Goal: Task Accomplishment & Management: Manage account settings

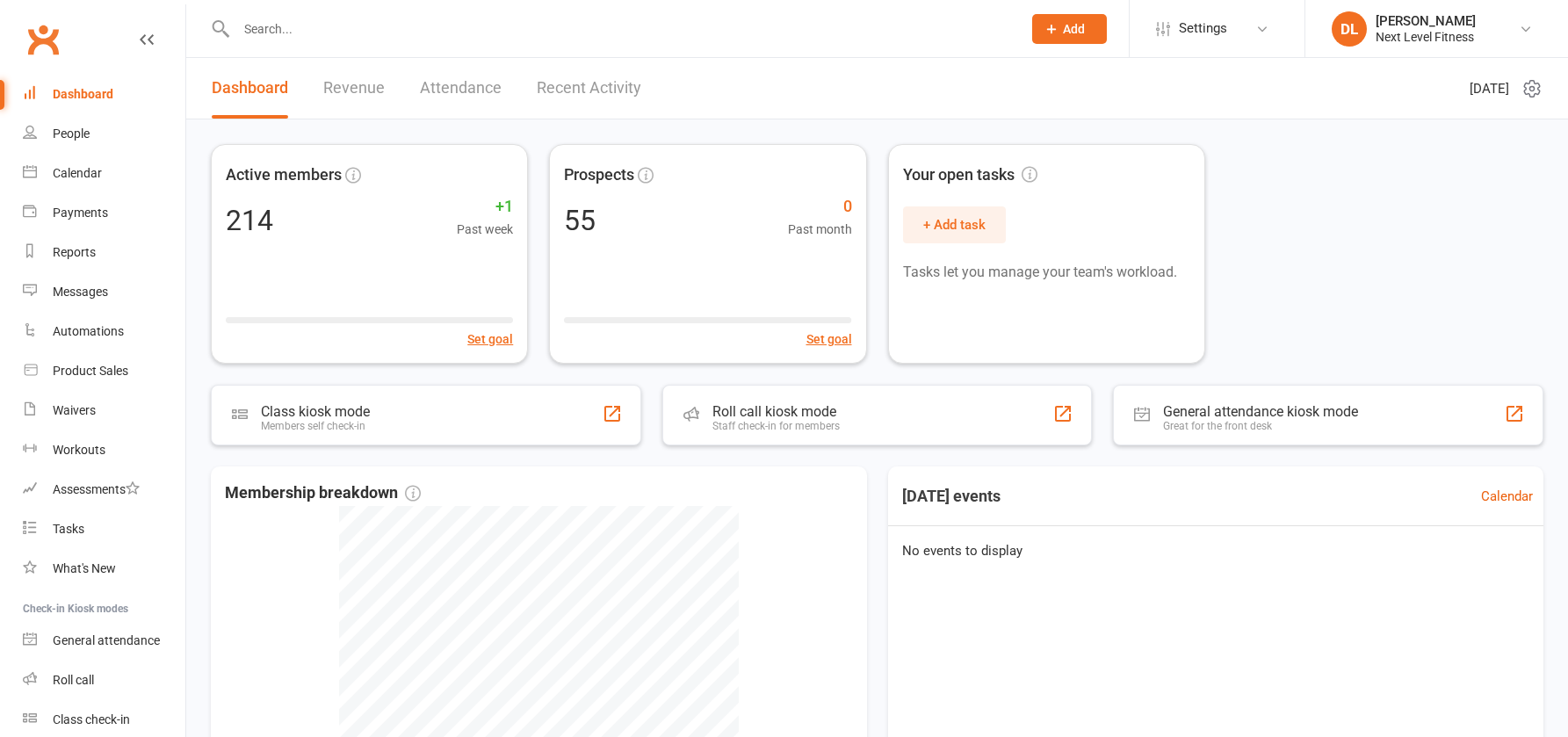
click at [271, 31] on input "text" at bounding box center [619, 29] width 778 height 24
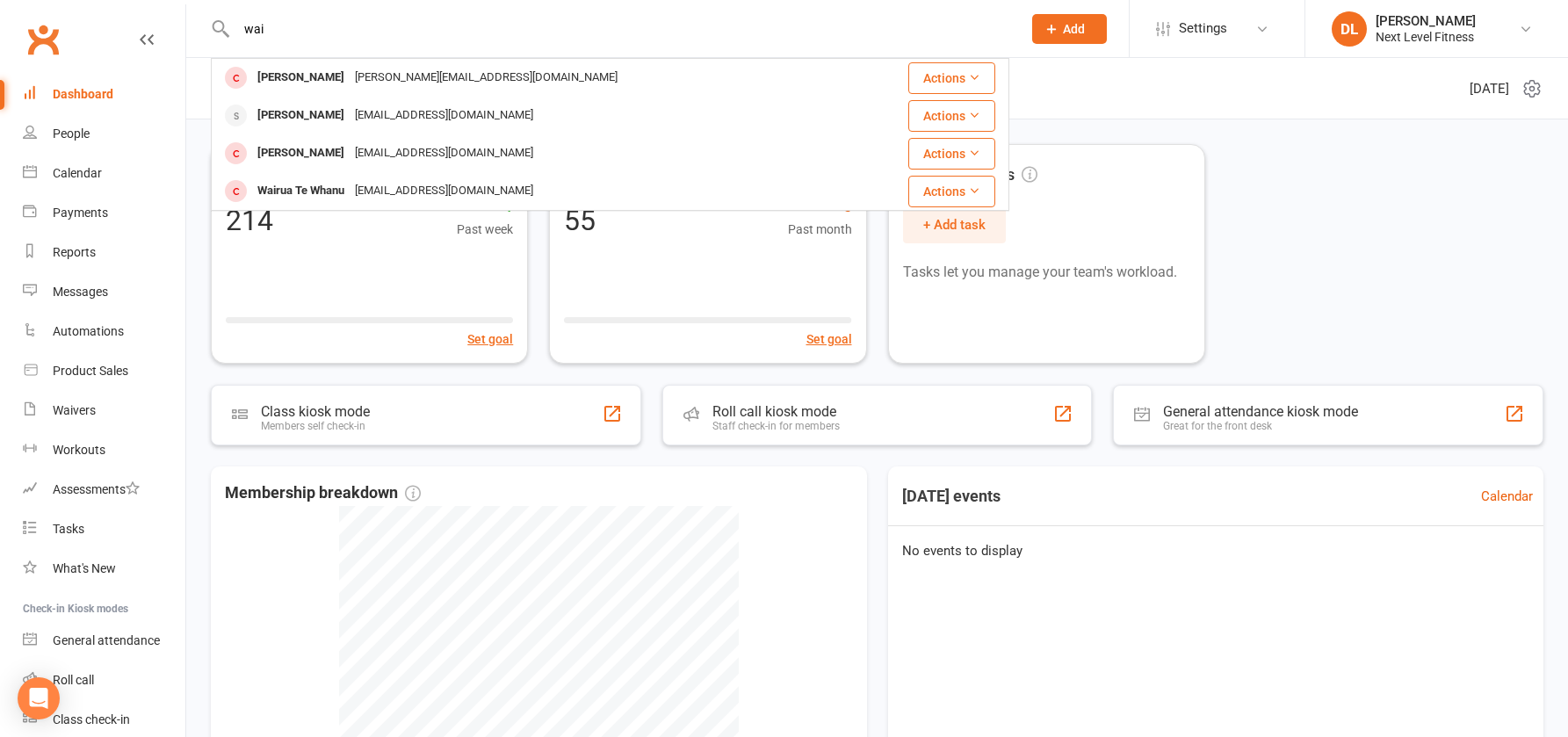
type input "wai"
click at [319, 191] on div "Wairua Te Whanu" at bounding box center [301, 191] width 97 height 25
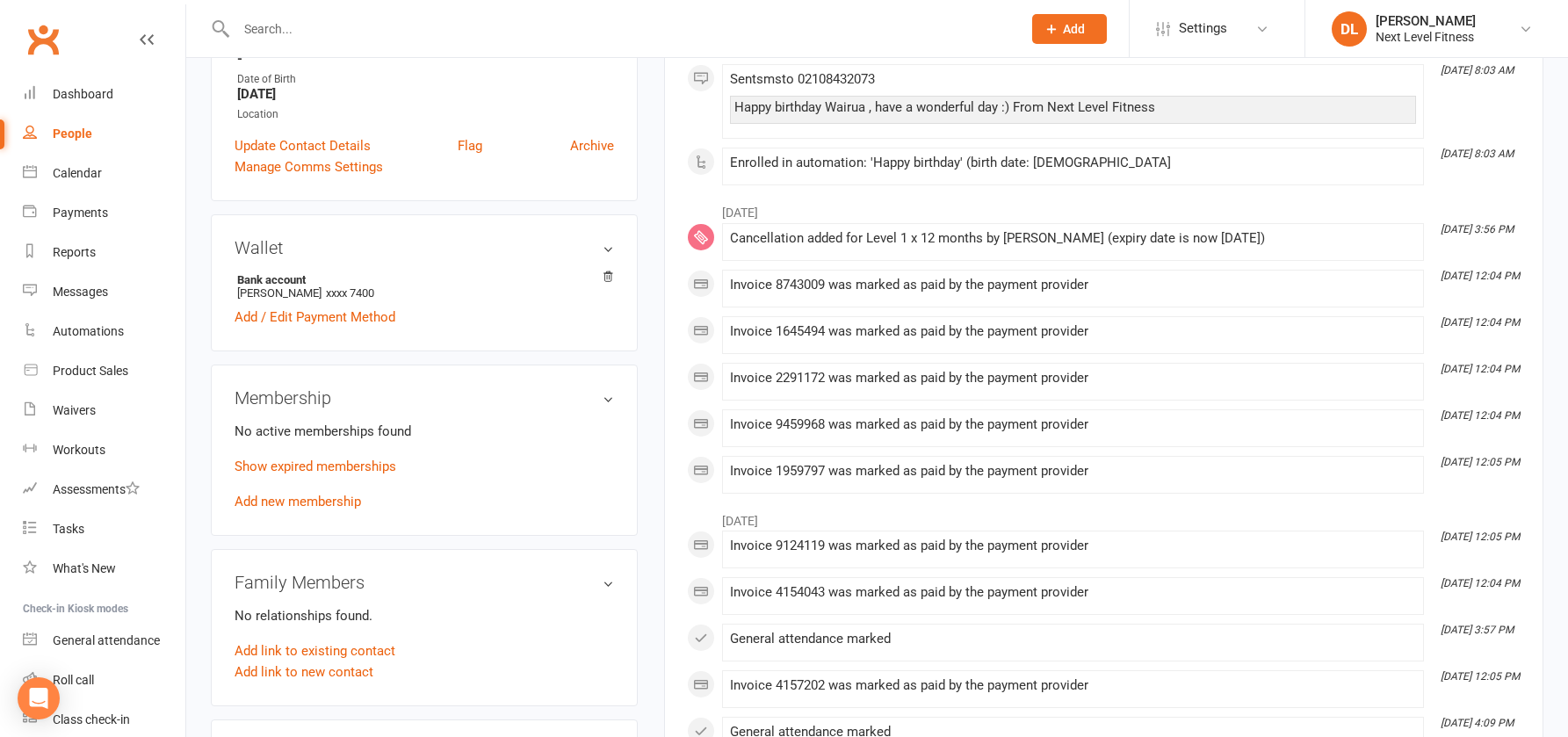
scroll to position [439, 0]
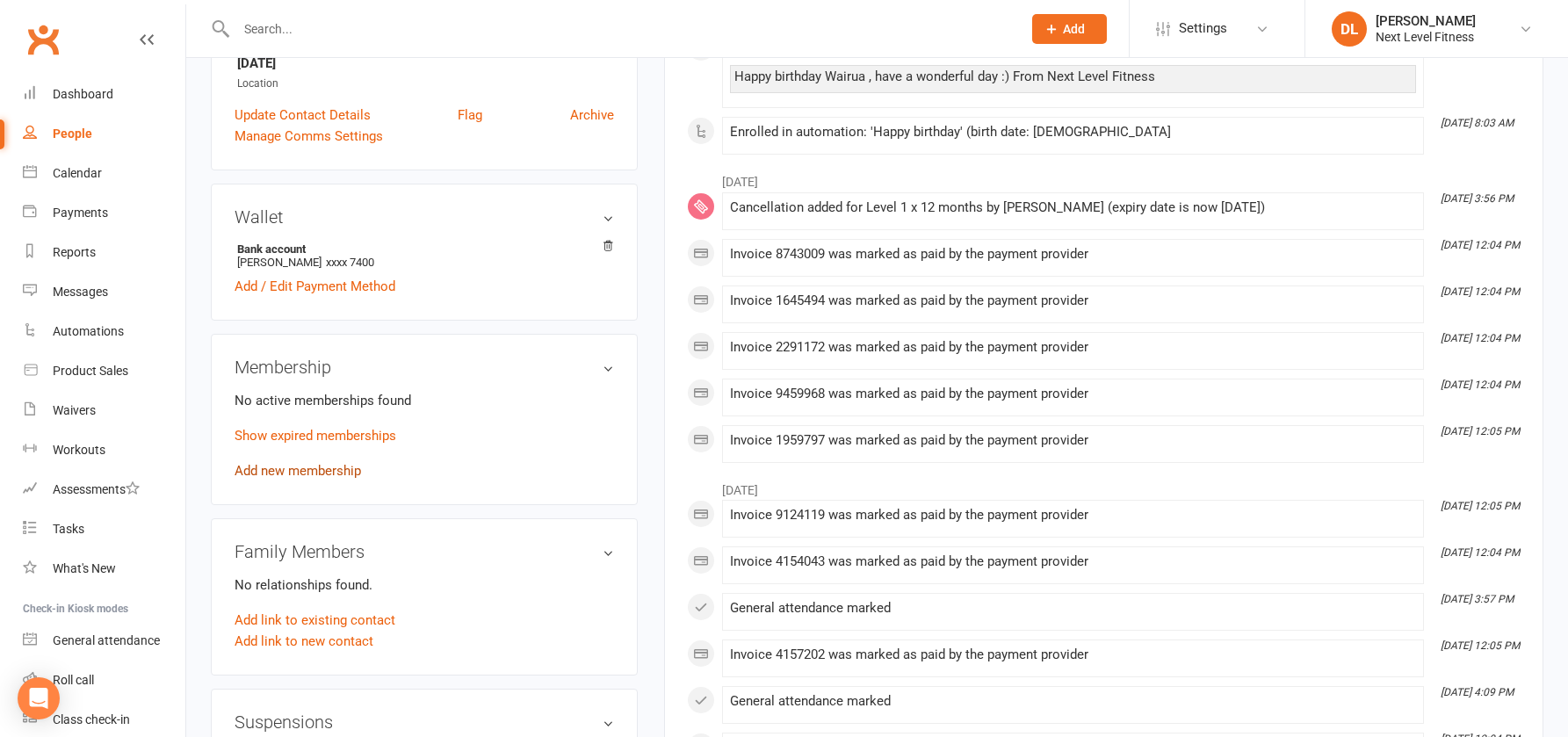
click at [335, 473] on link "Add new membership" at bounding box center [298, 471] width 126 height 16
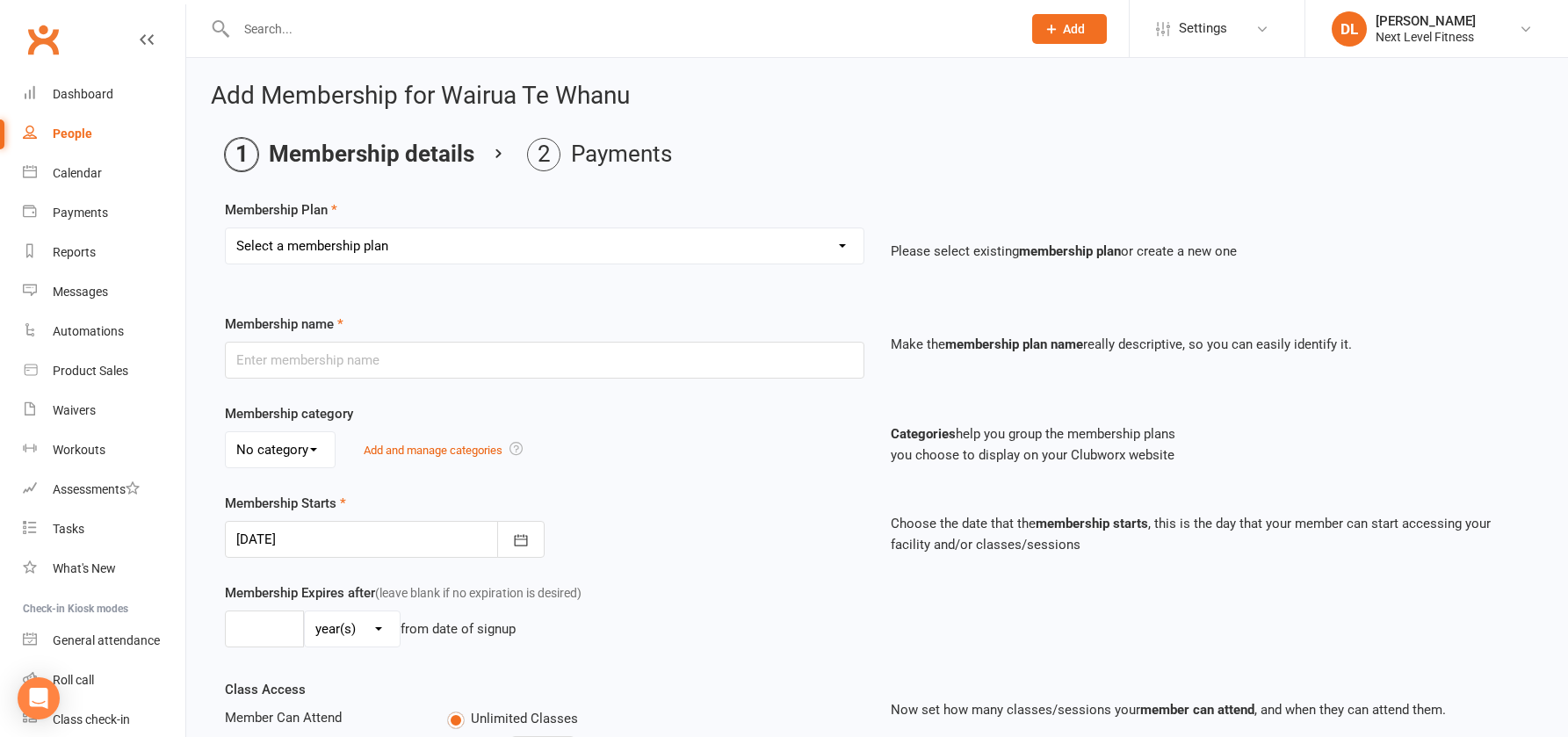
click at [841, 246] on select "Select a membership plan Create new Membership Plan Level 1 x 3 Months Level 1 …" at bounding box center [544, 245] width 637 height 35
select select "3"
click at [225, 228] on select "Select a membership plan Create new Membership Plan Level 1 x 3 Months Level 1 …" at bounding box center [544, 245] width 637 height 35
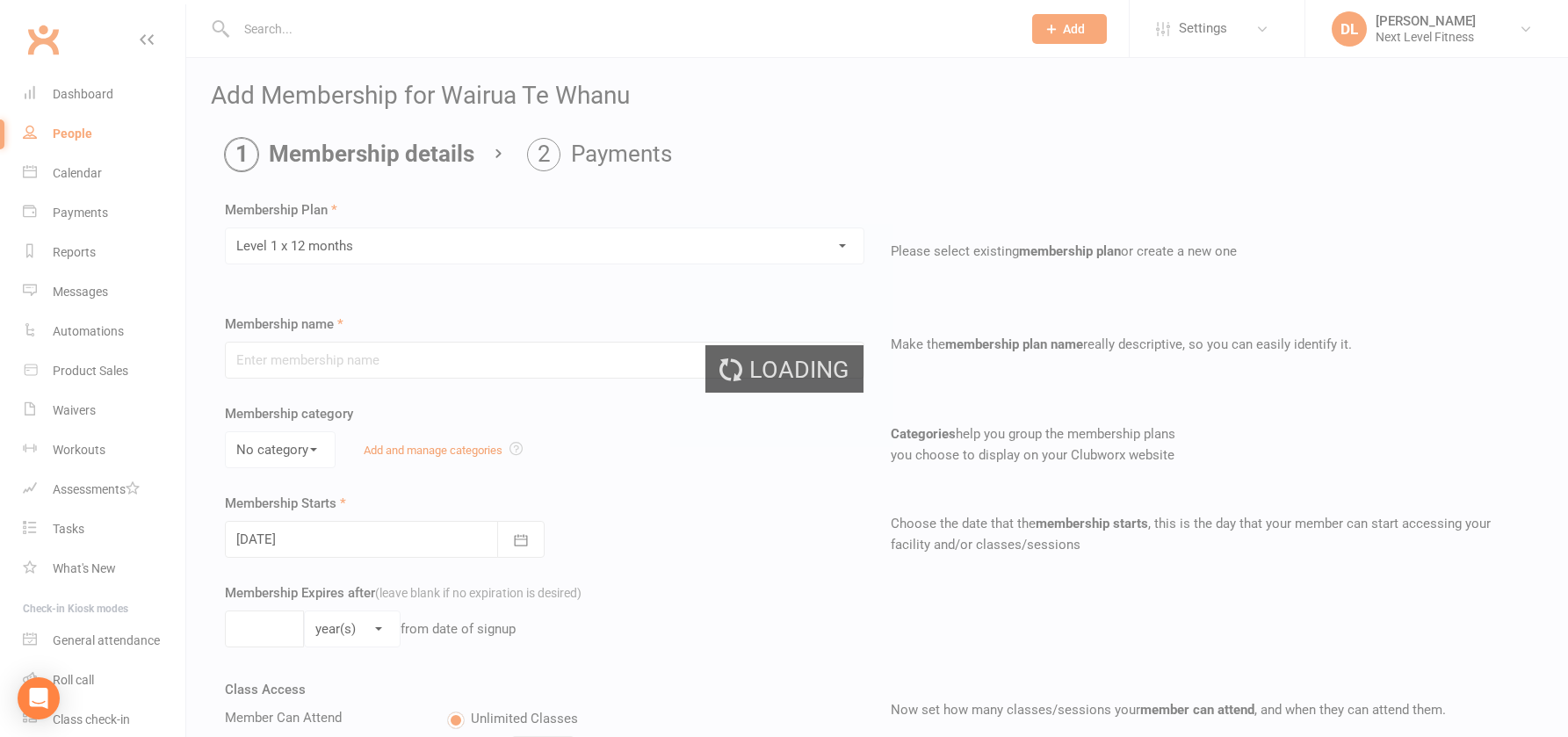
type input "Level 1 x 12 months"
type input "0"
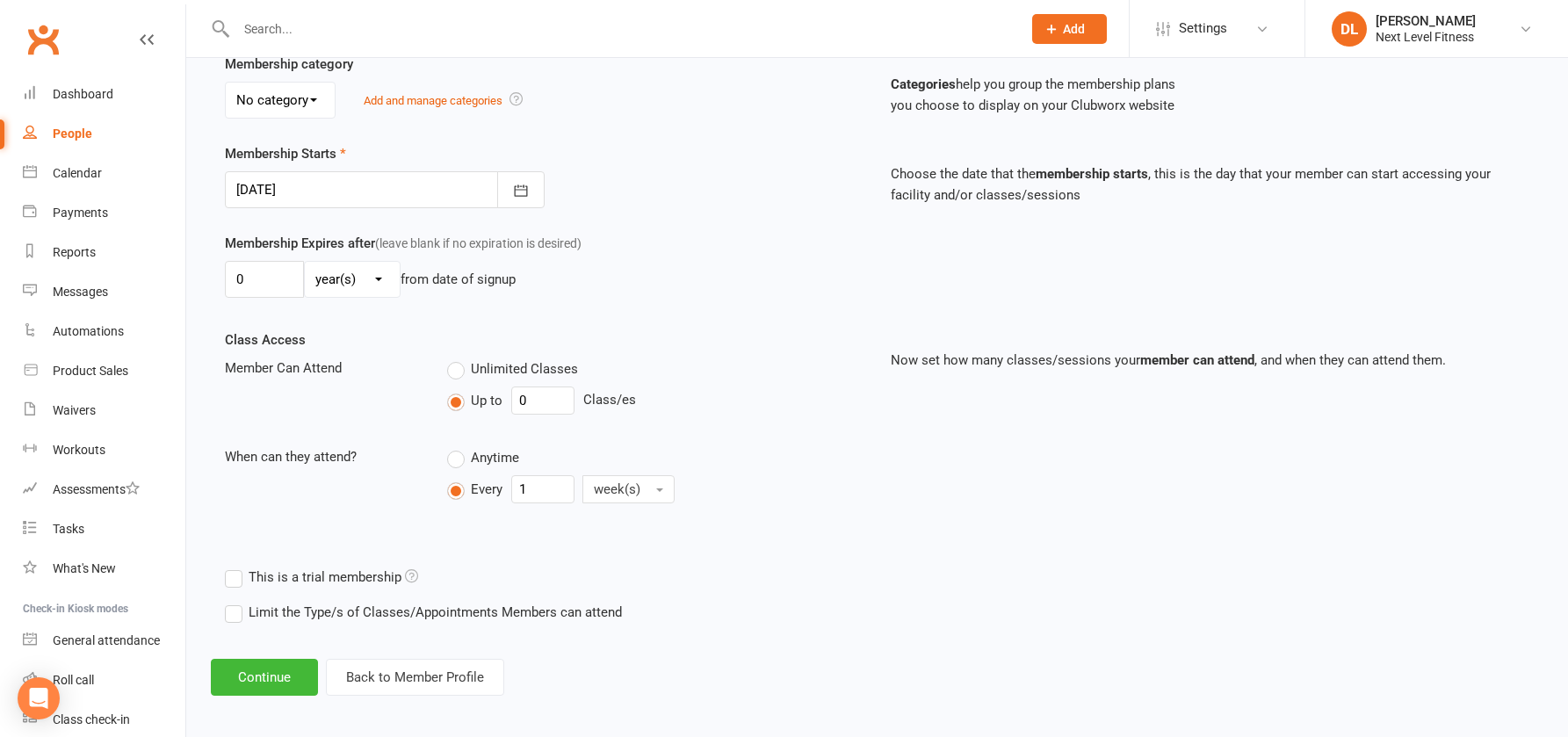
scroll to position [352, 0]
click at [286, 675] on button "Continue" at bounding box center [264, 676] width 107 height 37
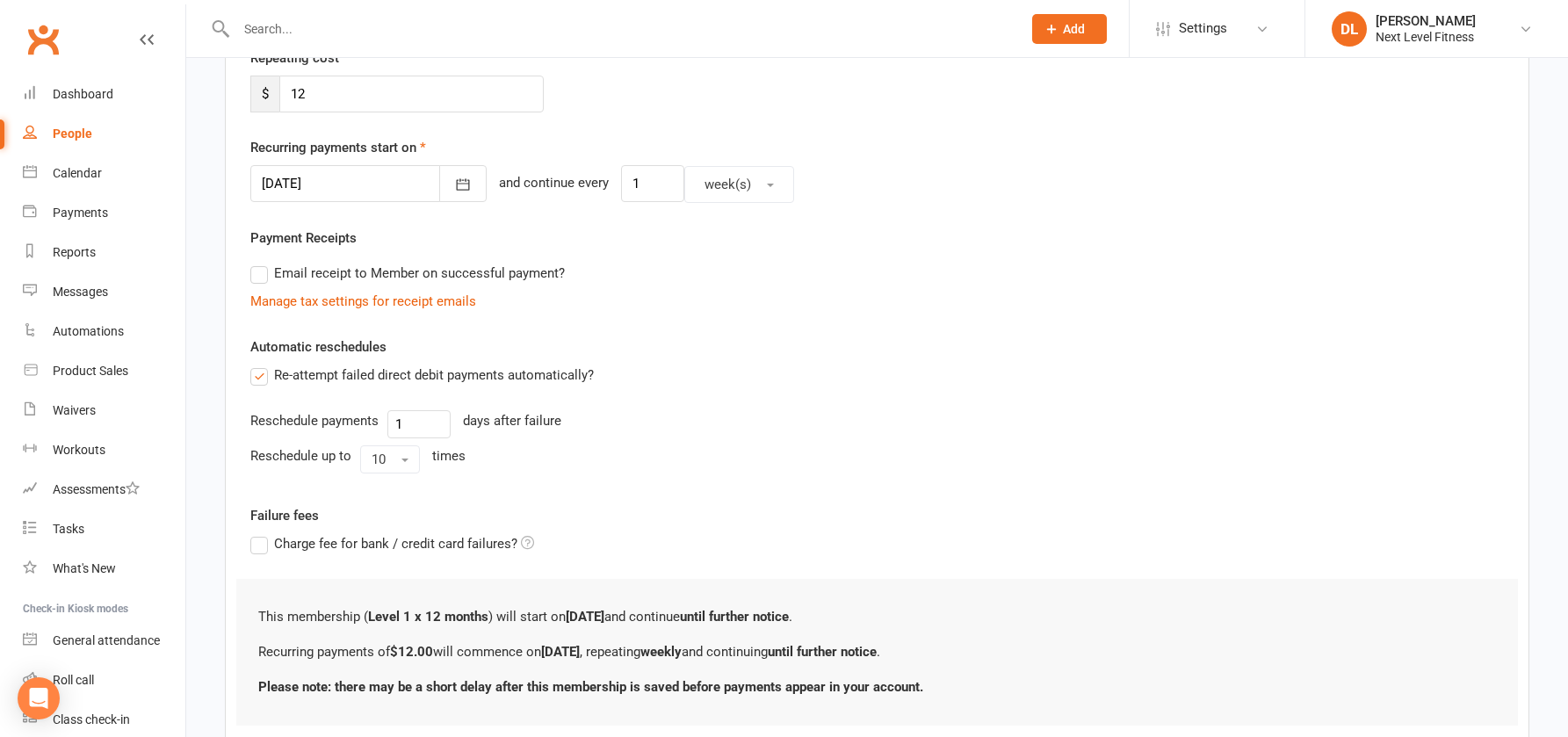
scroll to position [0, 0]
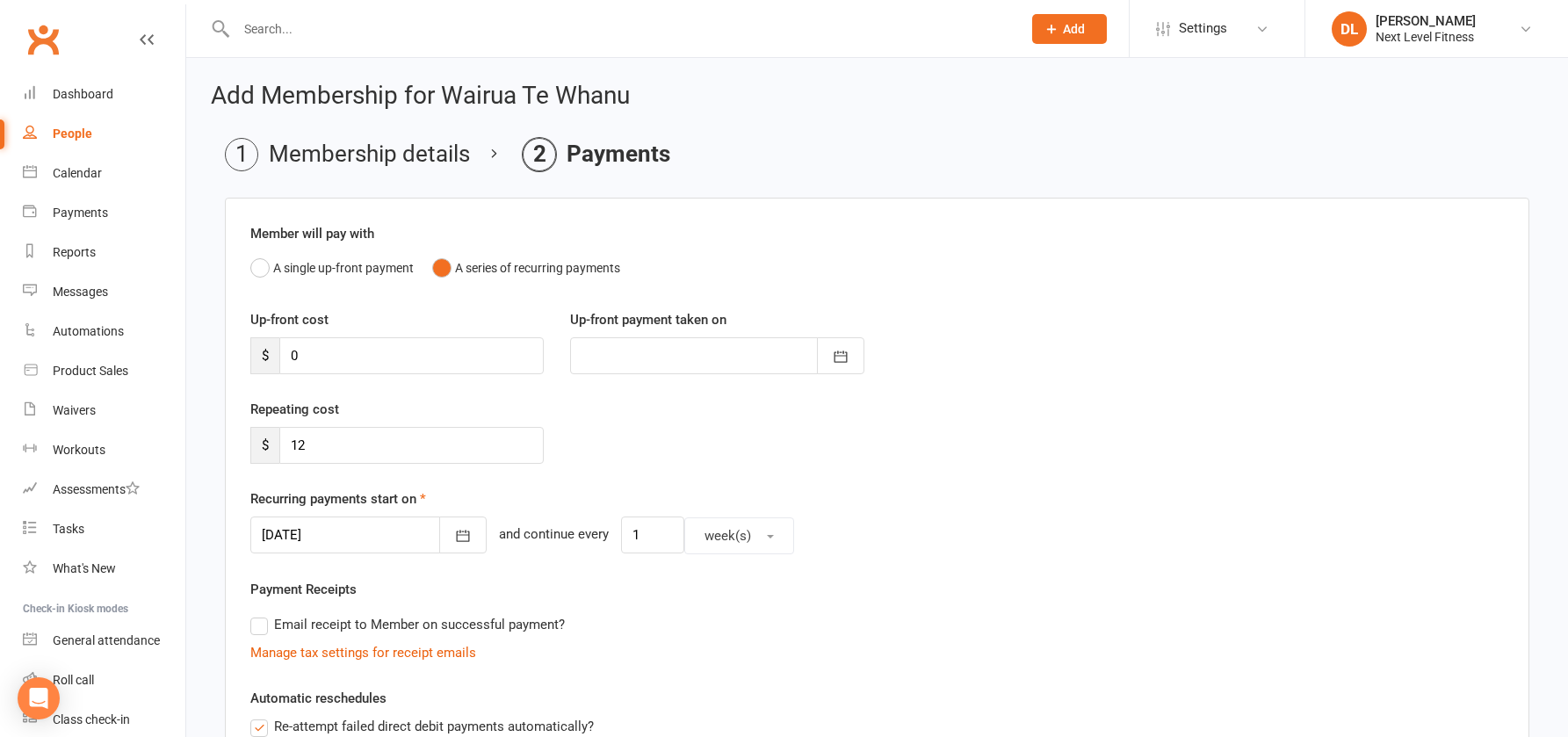
click at [371, 532] on div at bounding box center [369, 535] width 236 height 37
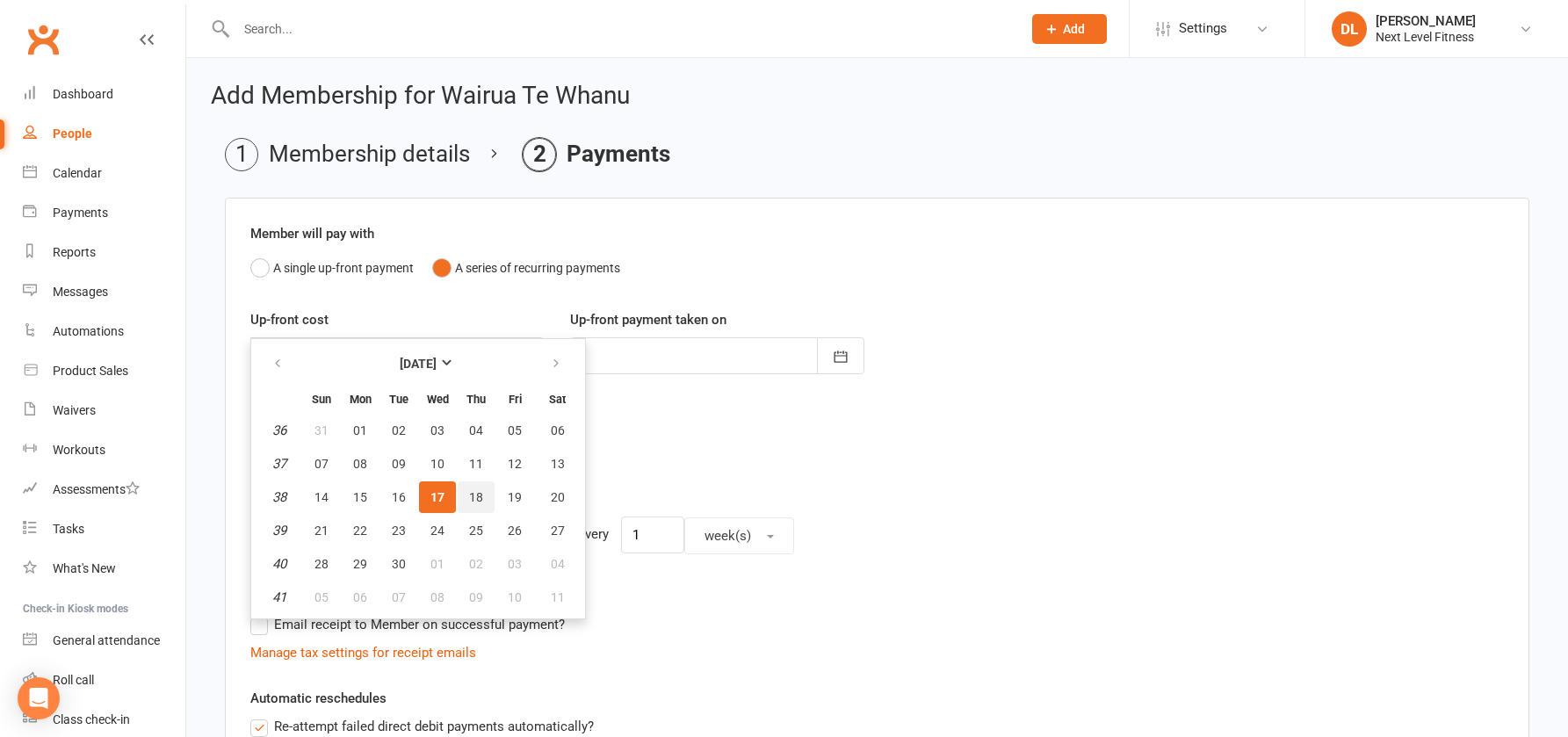
click at [477, 496] on span "18" at bounding box center [476, 498] width 14 height 14
type input "[DATE]"
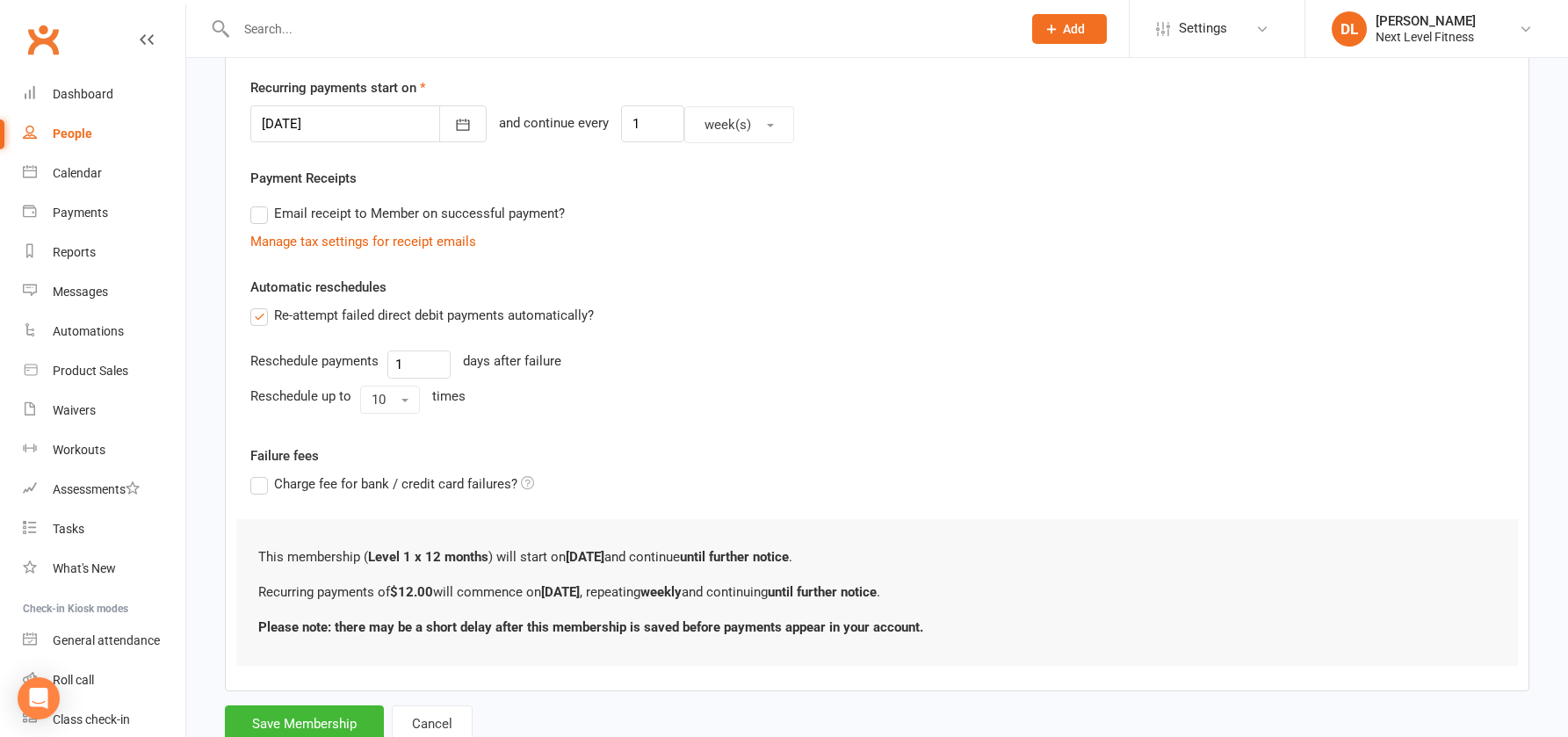
scroll to position [439, 0]
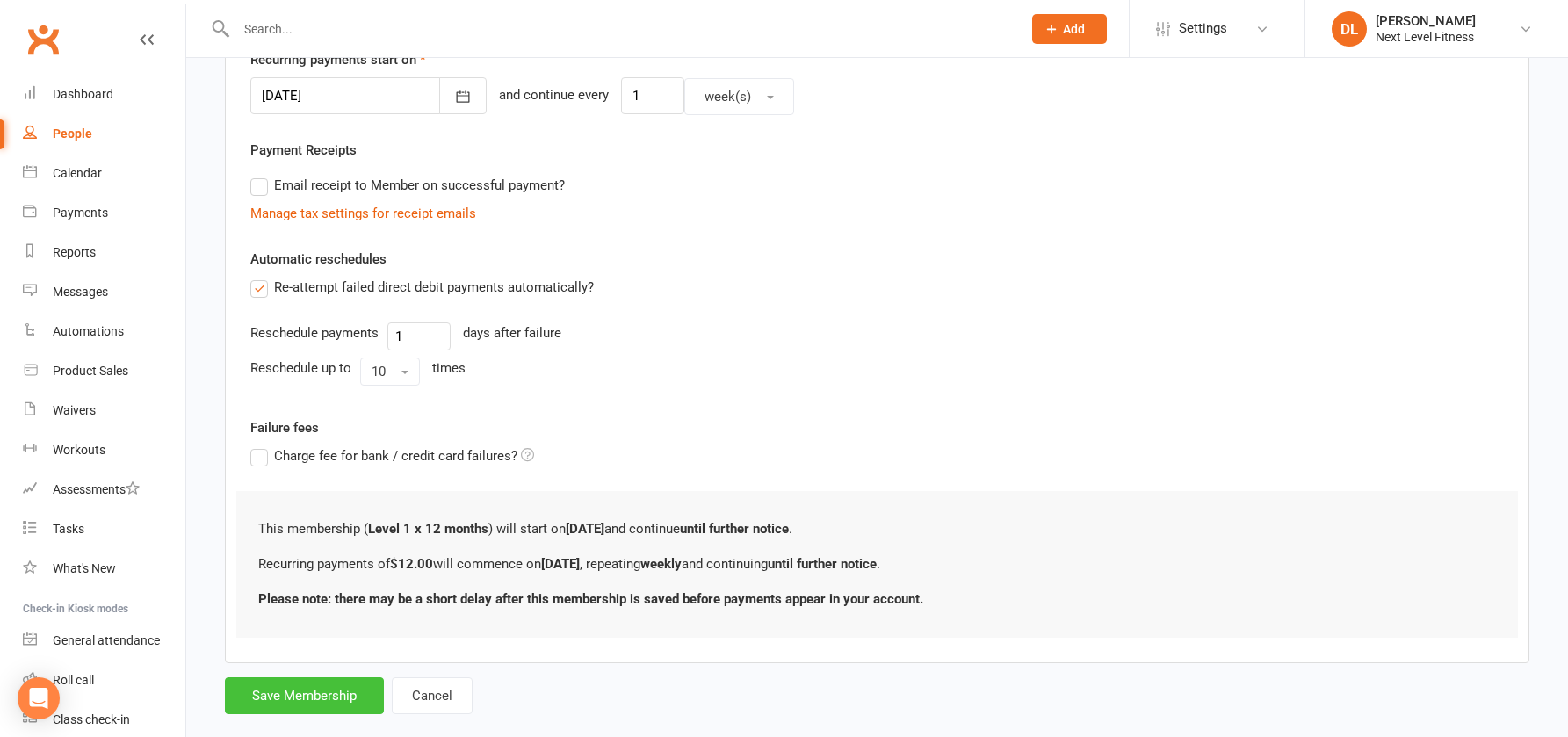
click at [342, 697] on button "Save Membership" at bounding box center [304, 696] width 159 height 37
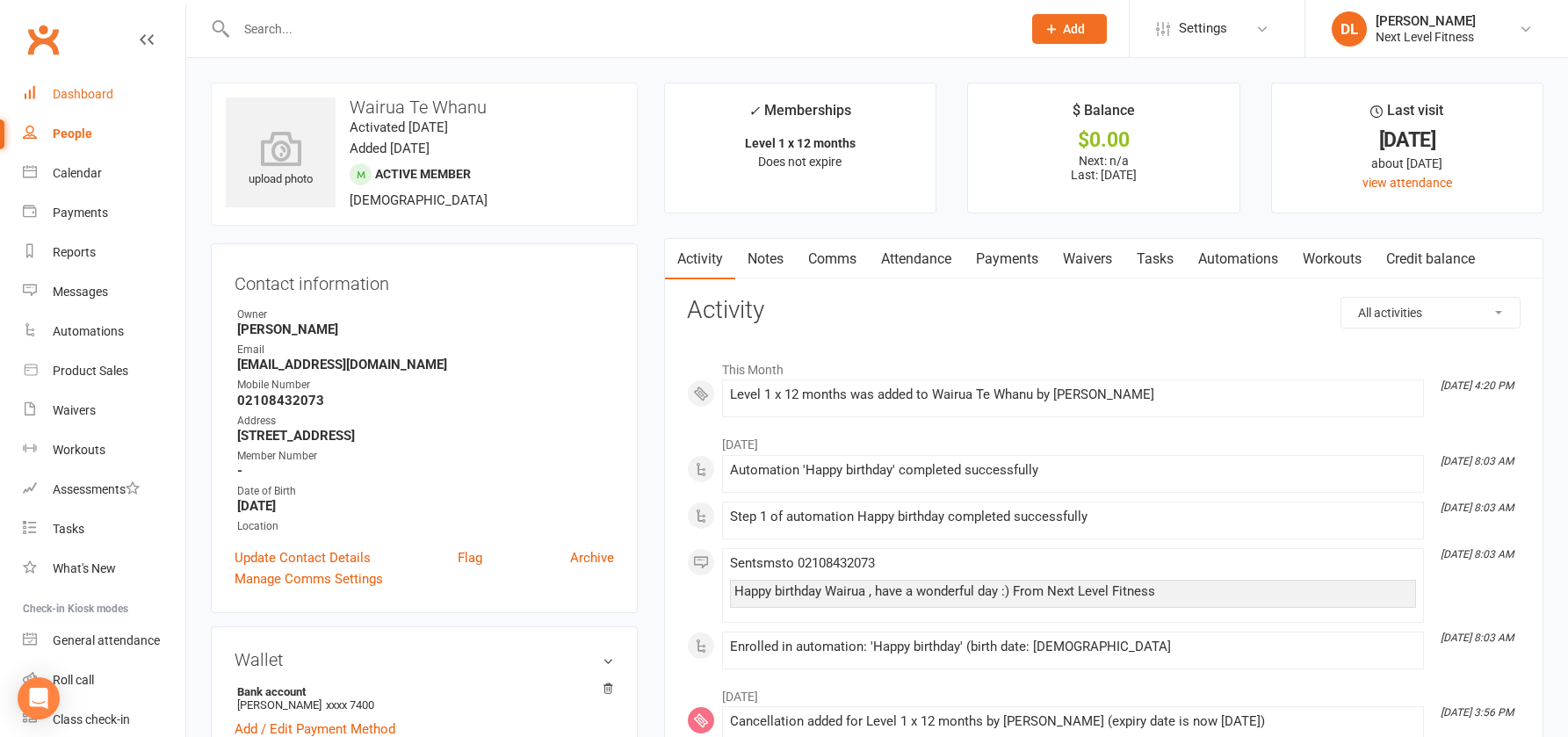
click at [95, 97] on div "Dashboard" at bounding box center [82, 94] width 60 height 14
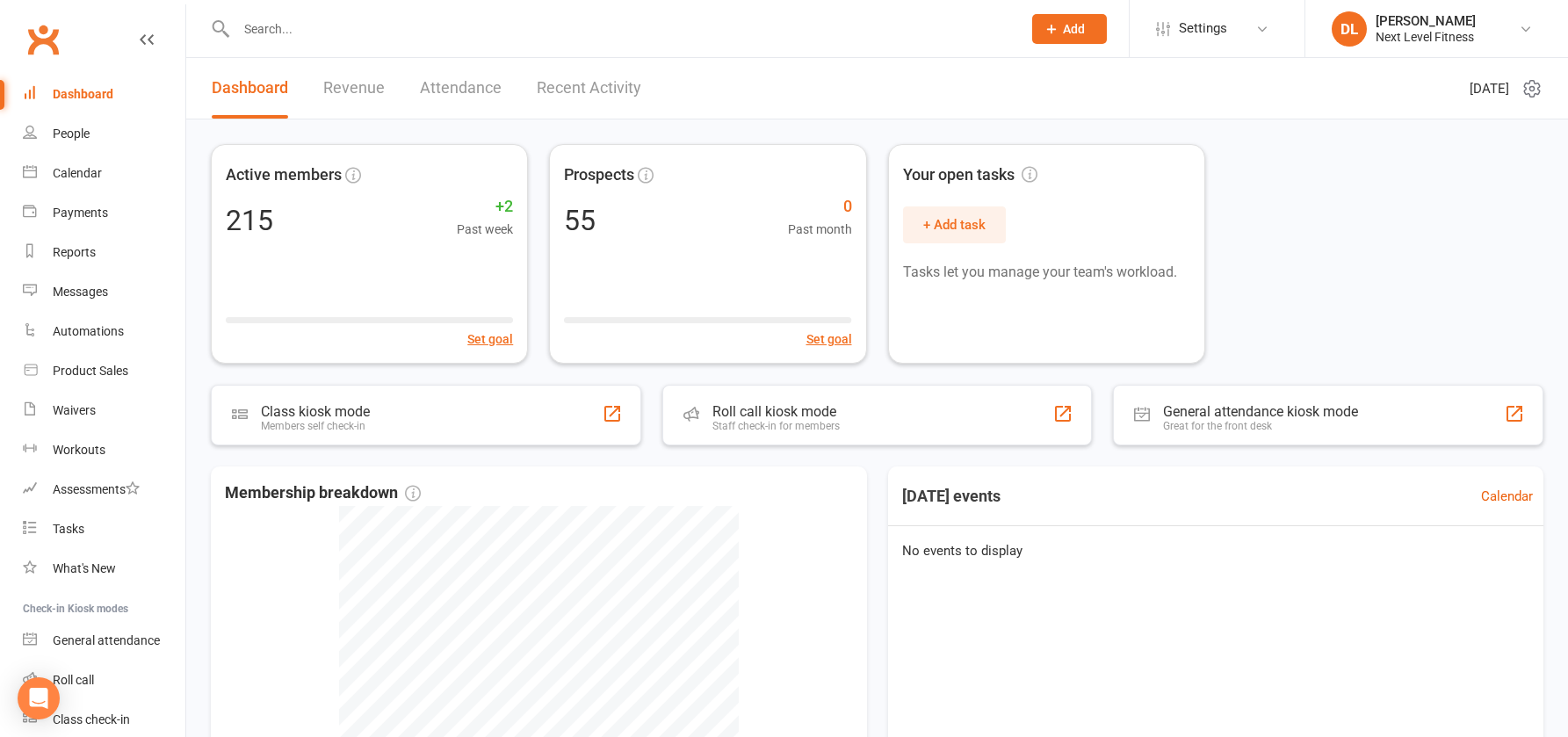
click at [269, 31] on input "text" at bounding box center [619, 29] width 778 height 24
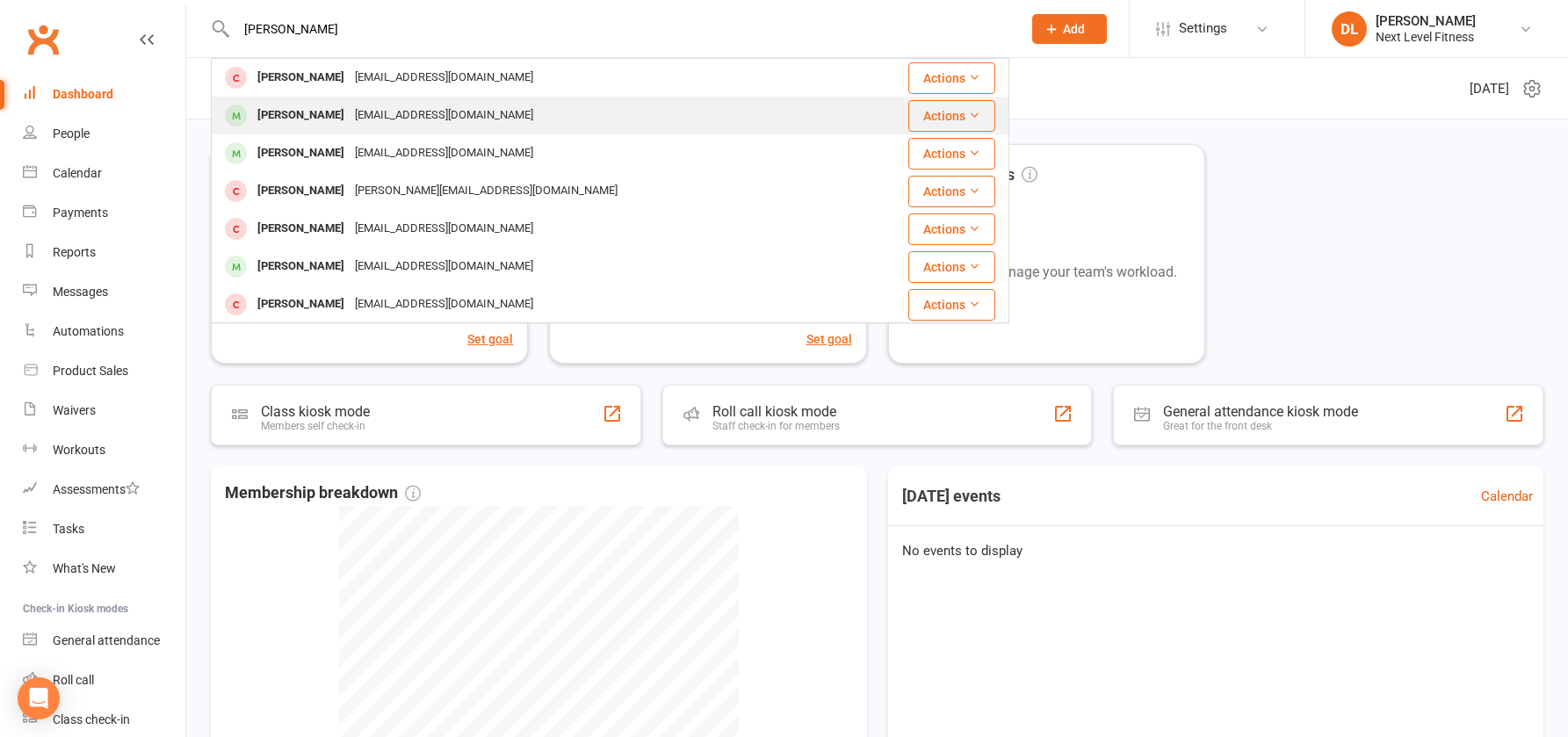
type input "[PERSON_NAME]"
click at [305, 113] on div "[PERSON_NAME]" at bounding box center [301, 115] width 97 height 25
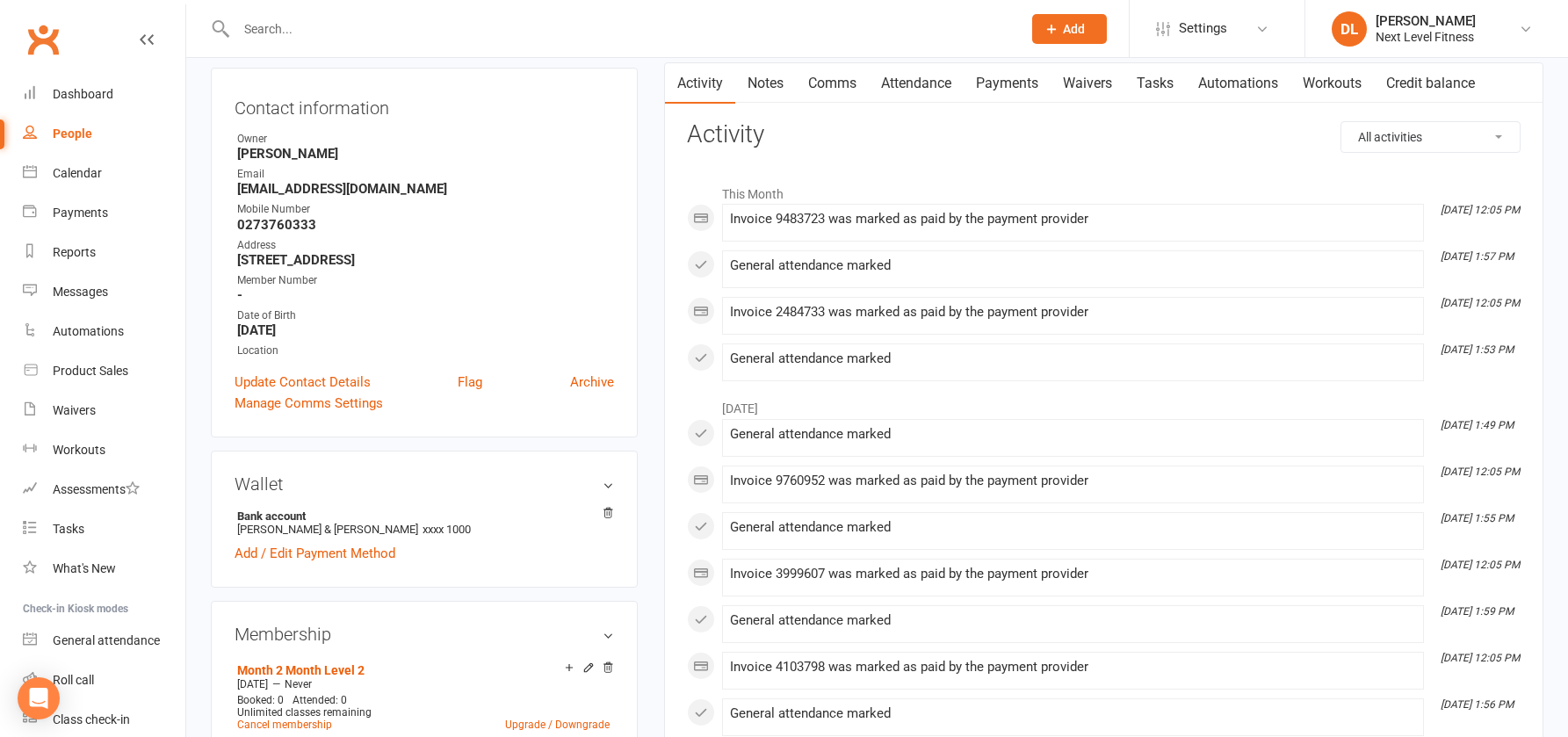
scroll to position [263, 0]
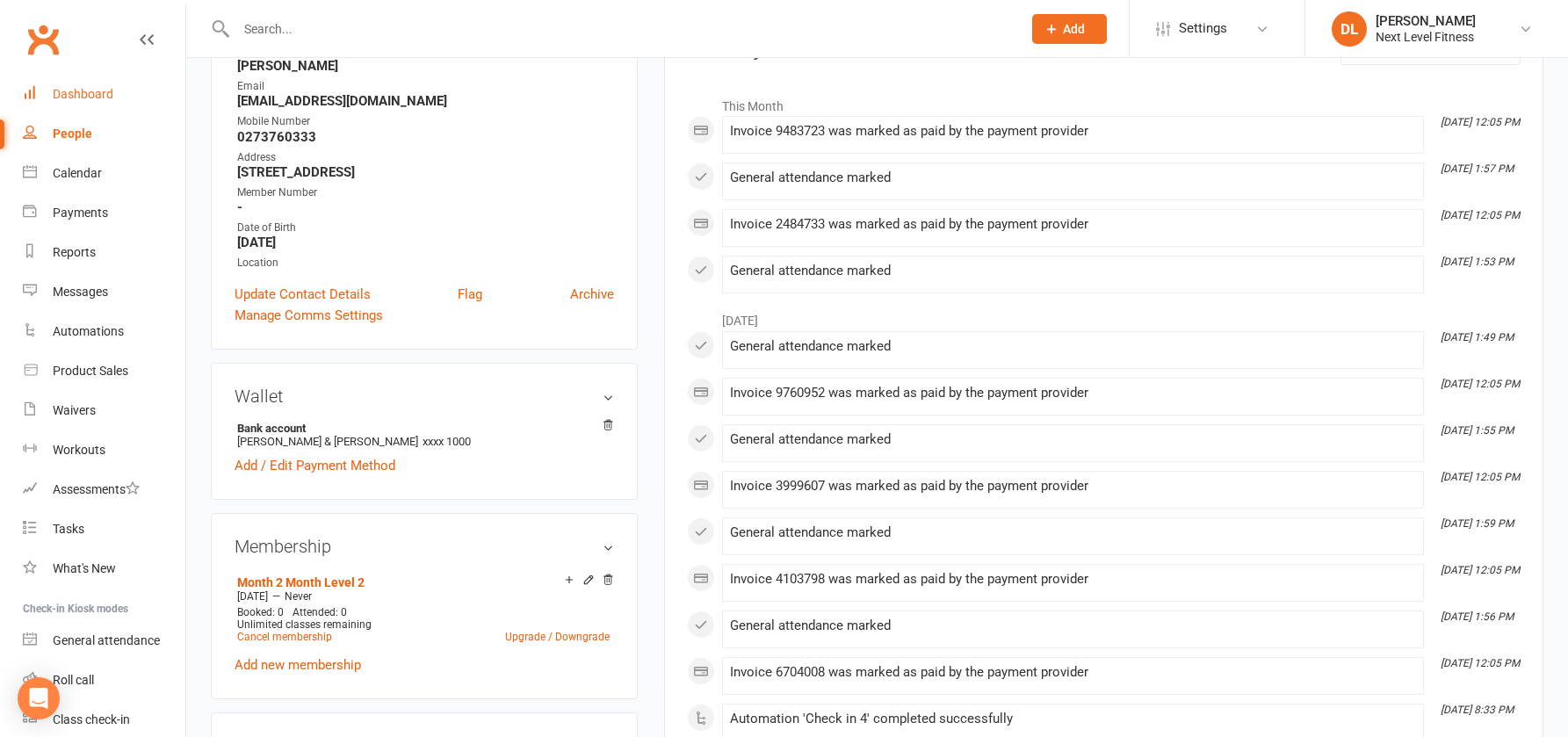
click at [77, 97] on div "Dashboard" at bounding box center [82, 94] width 60 height 14
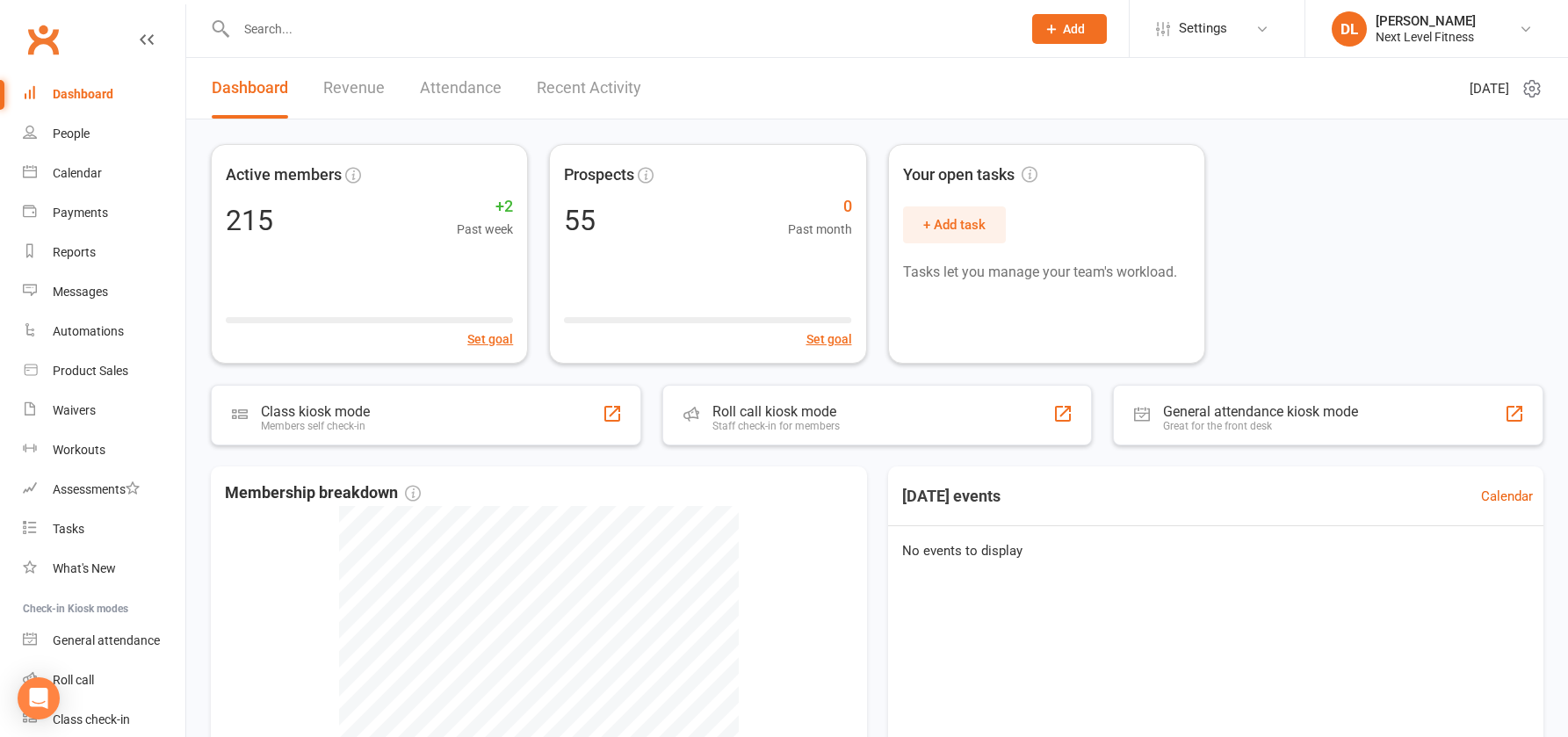
click at [289, 32] on input "text" at bounding box center [619, 29] width 778 height 24
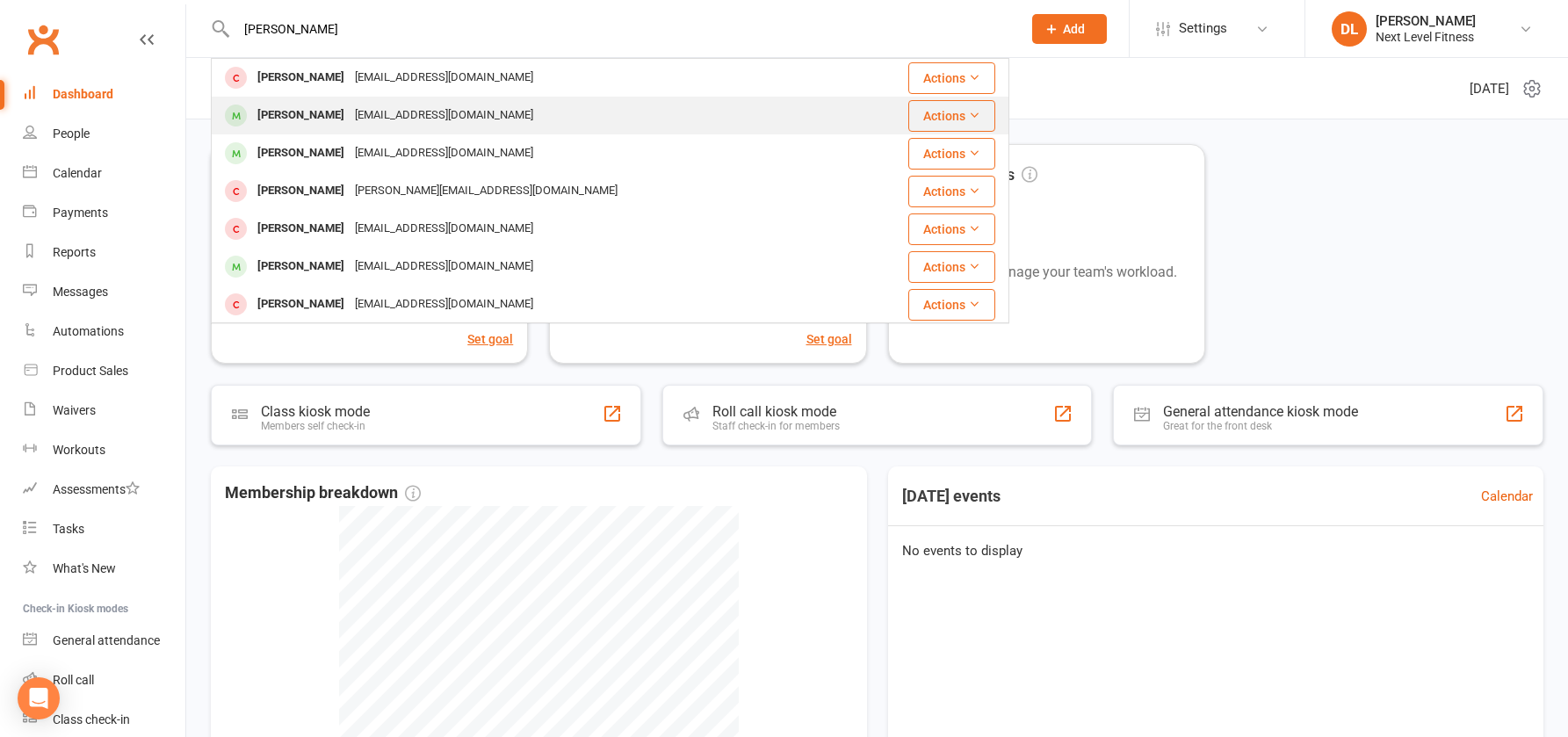
type input "[PERSON_NAME]"
click at [311, 117] on div "[PERSON_NAME]" at bounding box center [301, 115] width 97 height 25
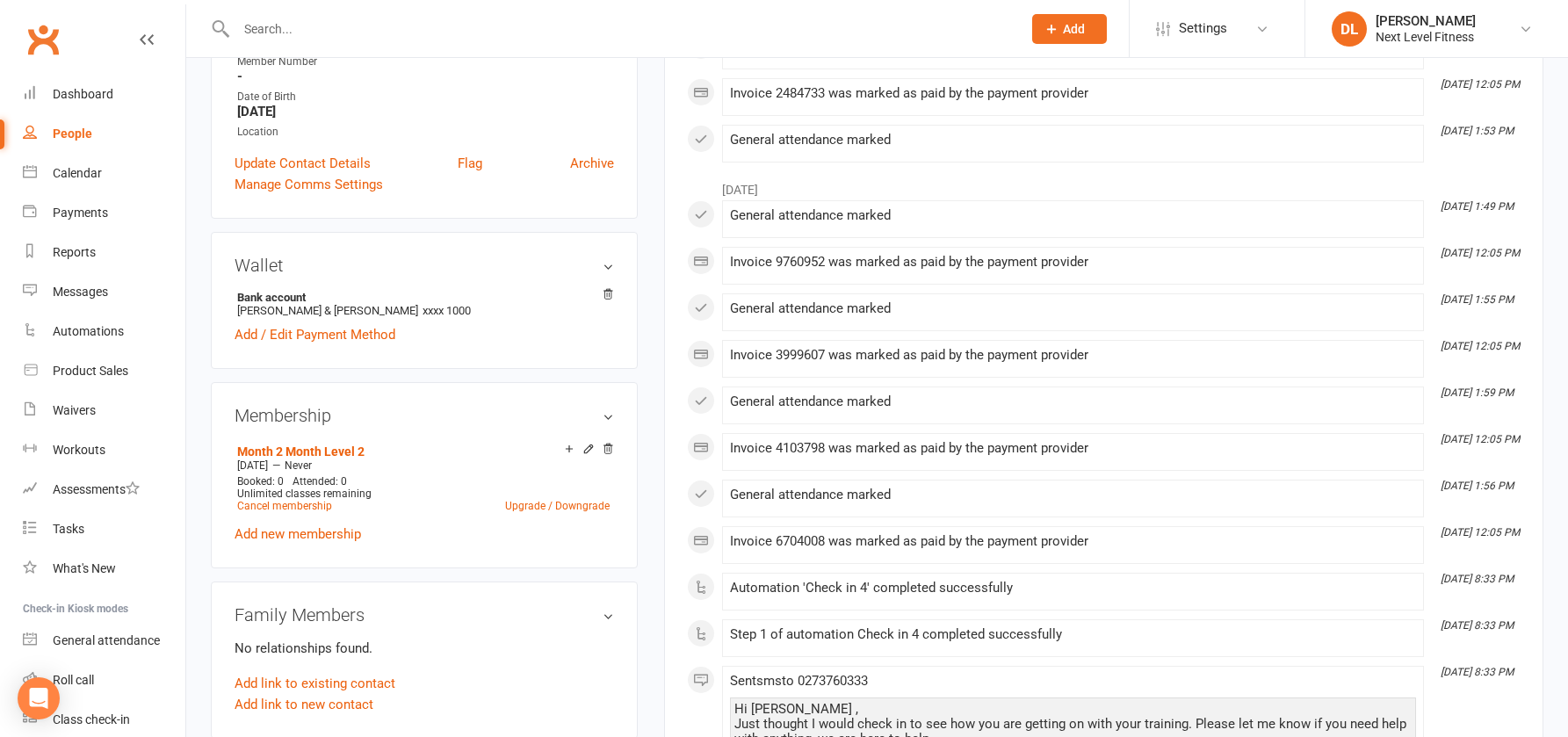
scroll to position [352, 0]
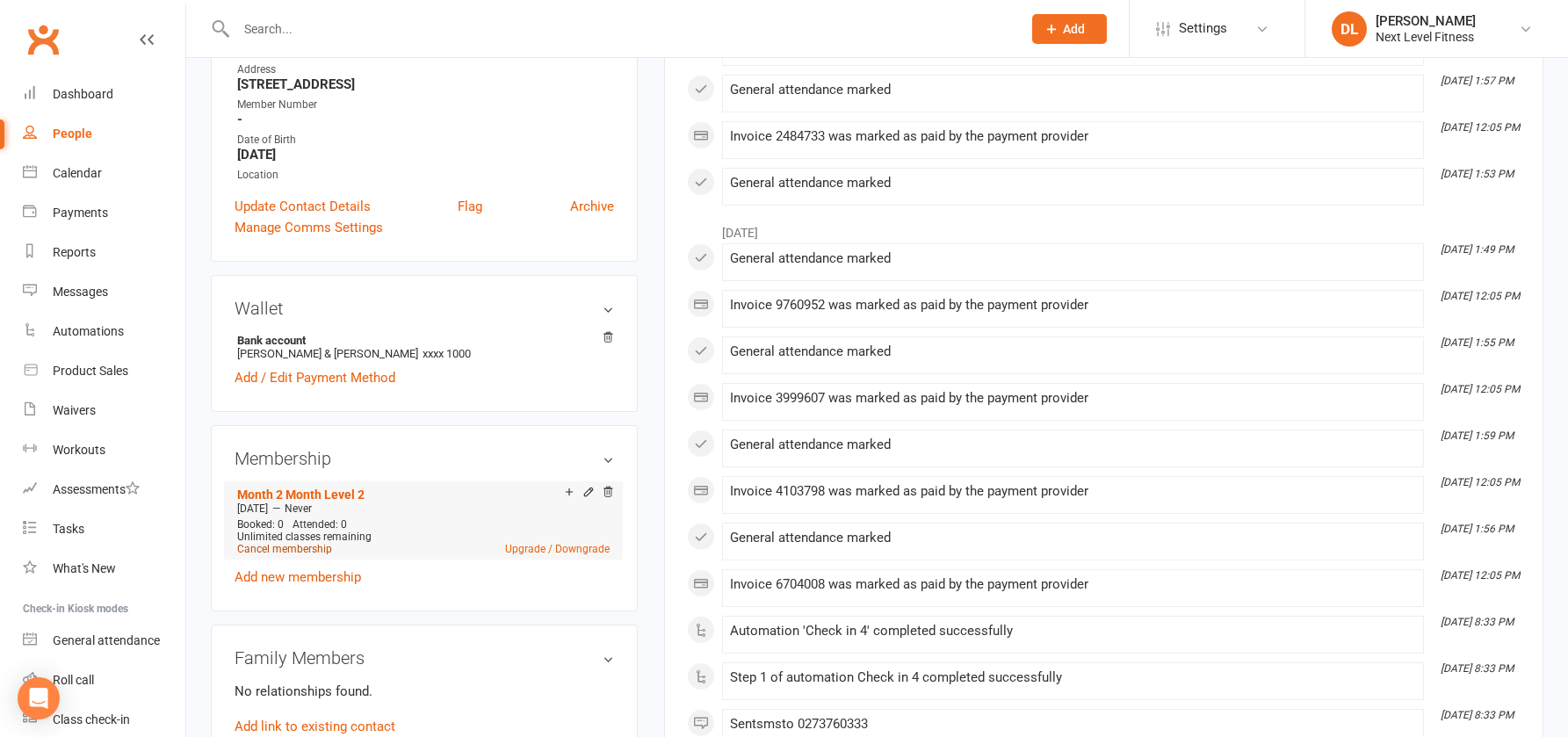
click at [323, 548] on link "Cancel membership" at bounding box center [284, 549] width 95 height 13
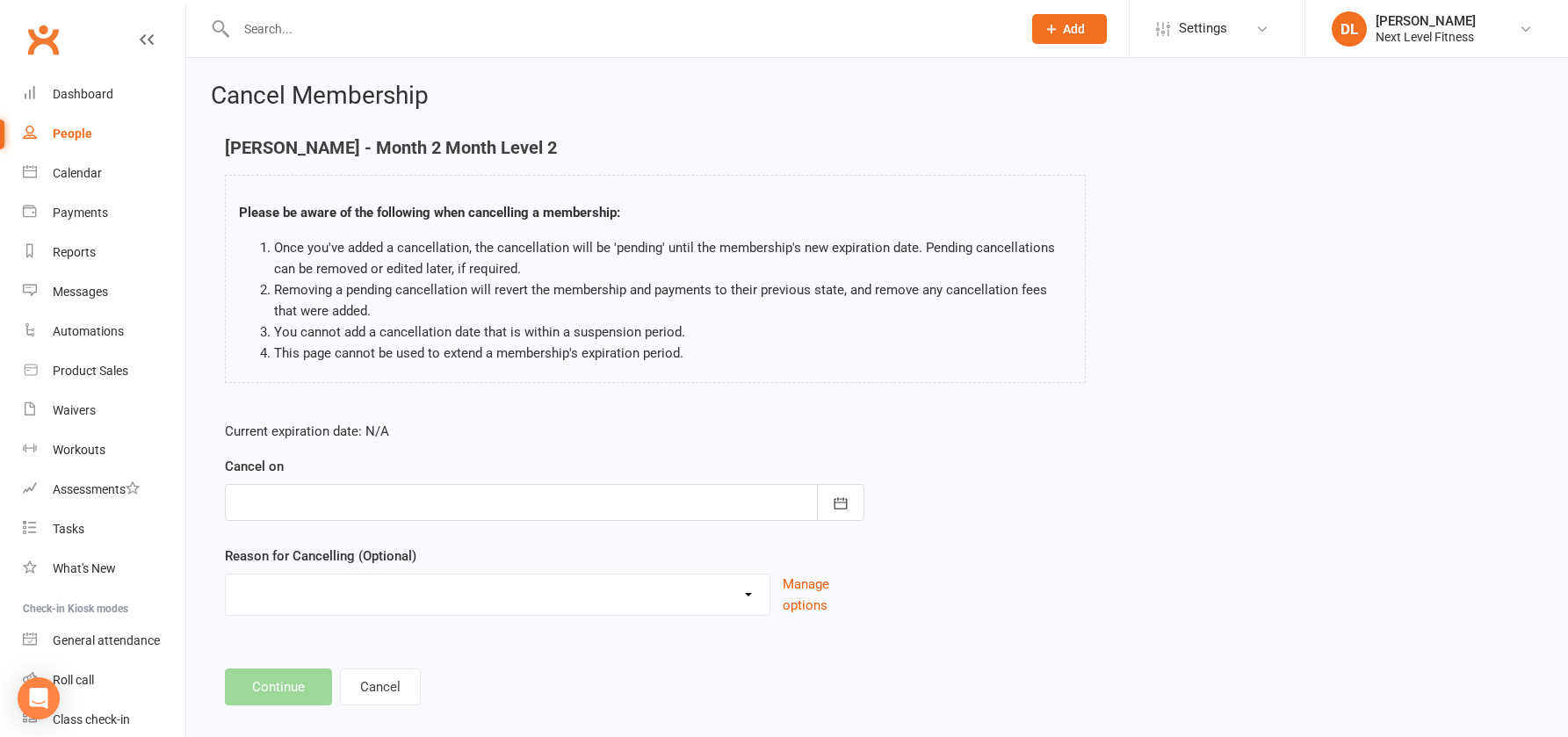
click at [341, 505] on div at bounding box center [544, 502] width 639 height 37
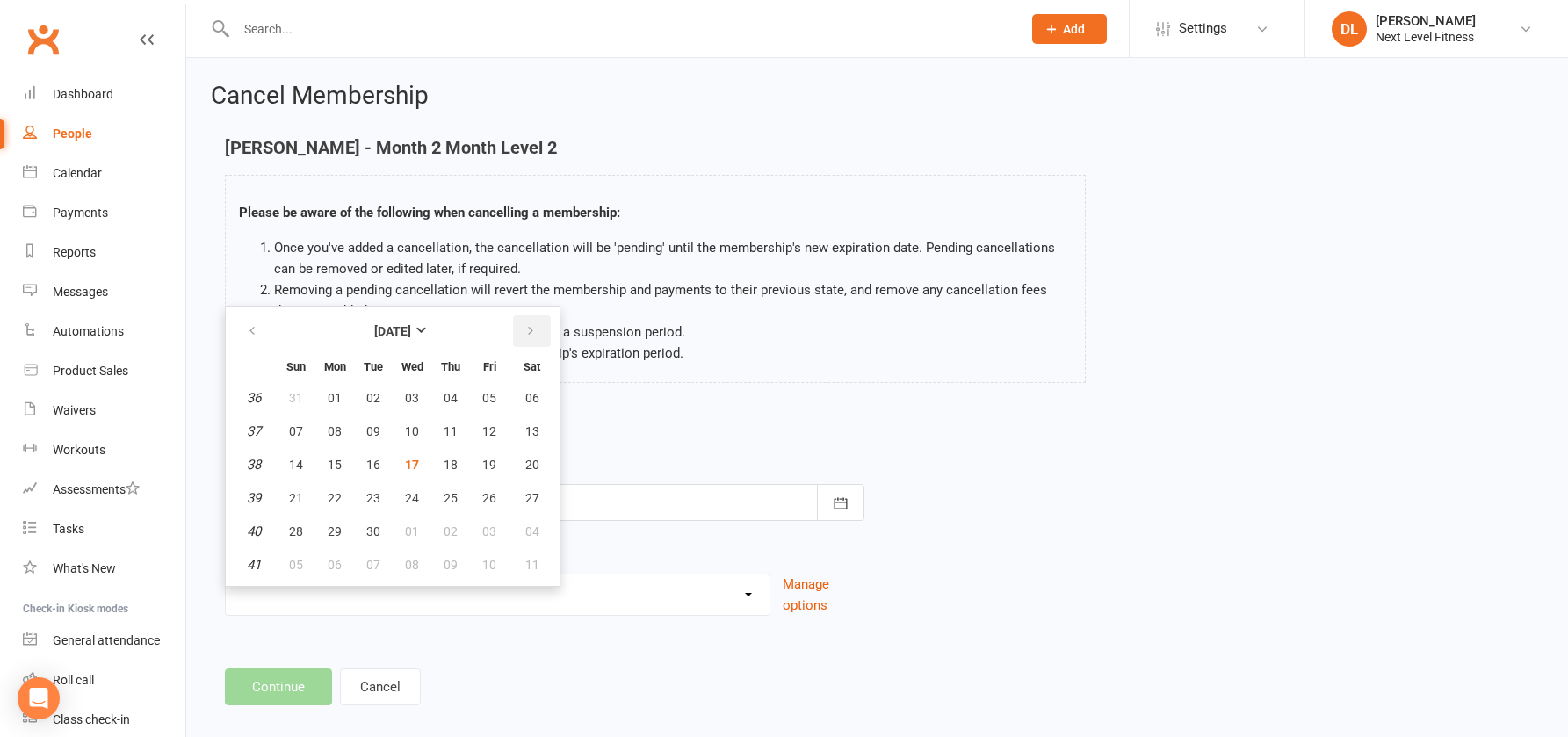
click at [532, 333] on icon "button" at bounding box center [531, 332] width 13 height 14
click at [257, 333] on icon "button" at bounding box center [252, 332] width 13 height 14
click at [528, 330] on icon "button" at bounding box center [531, 332] width 13 height 14
click at [488, 467] on span "17" at bounding box center [490, 465] width 14 height 14
type input "[DATE]"
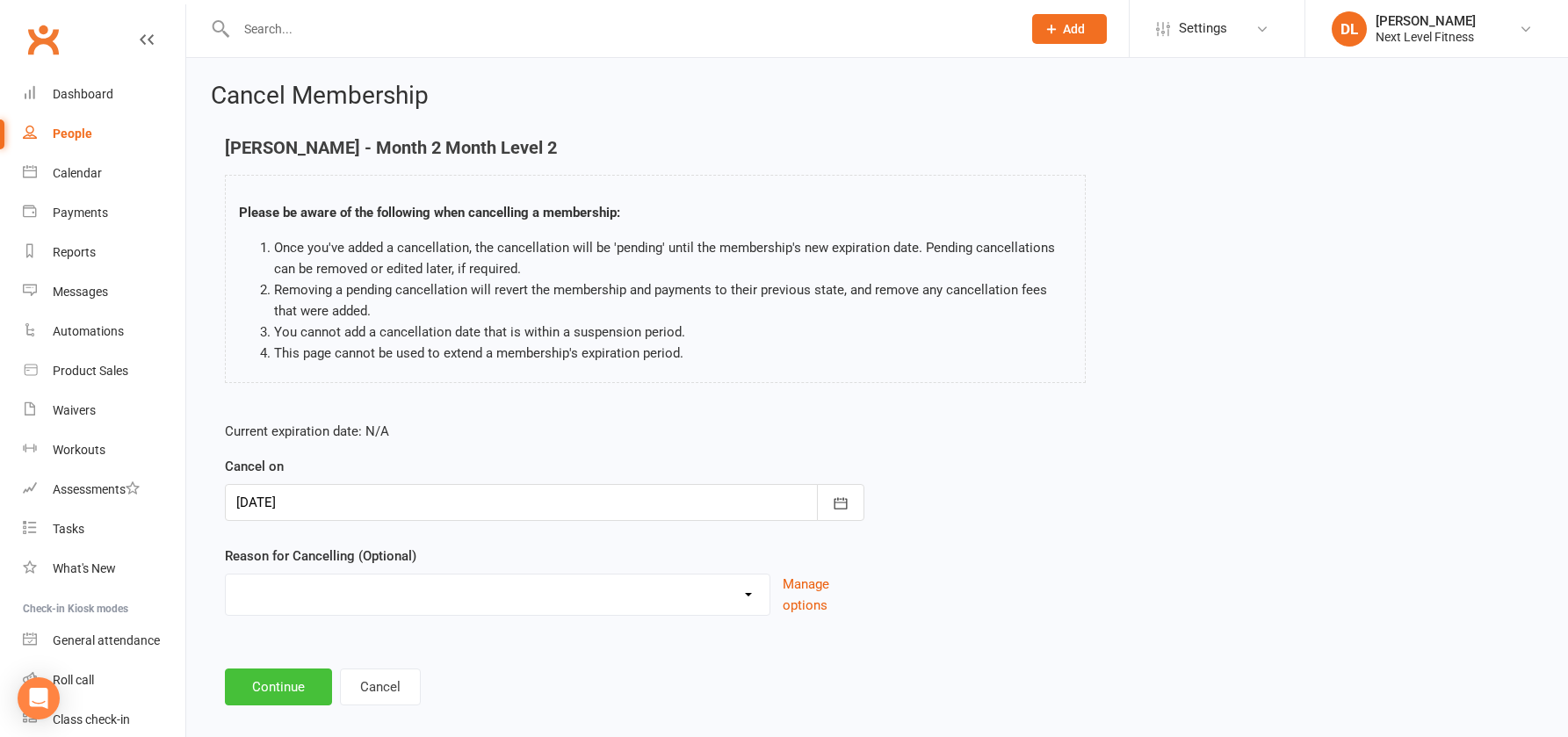
click at [294, 691] on button "Continue" at bounding box center [278, 686] width 107 height 37
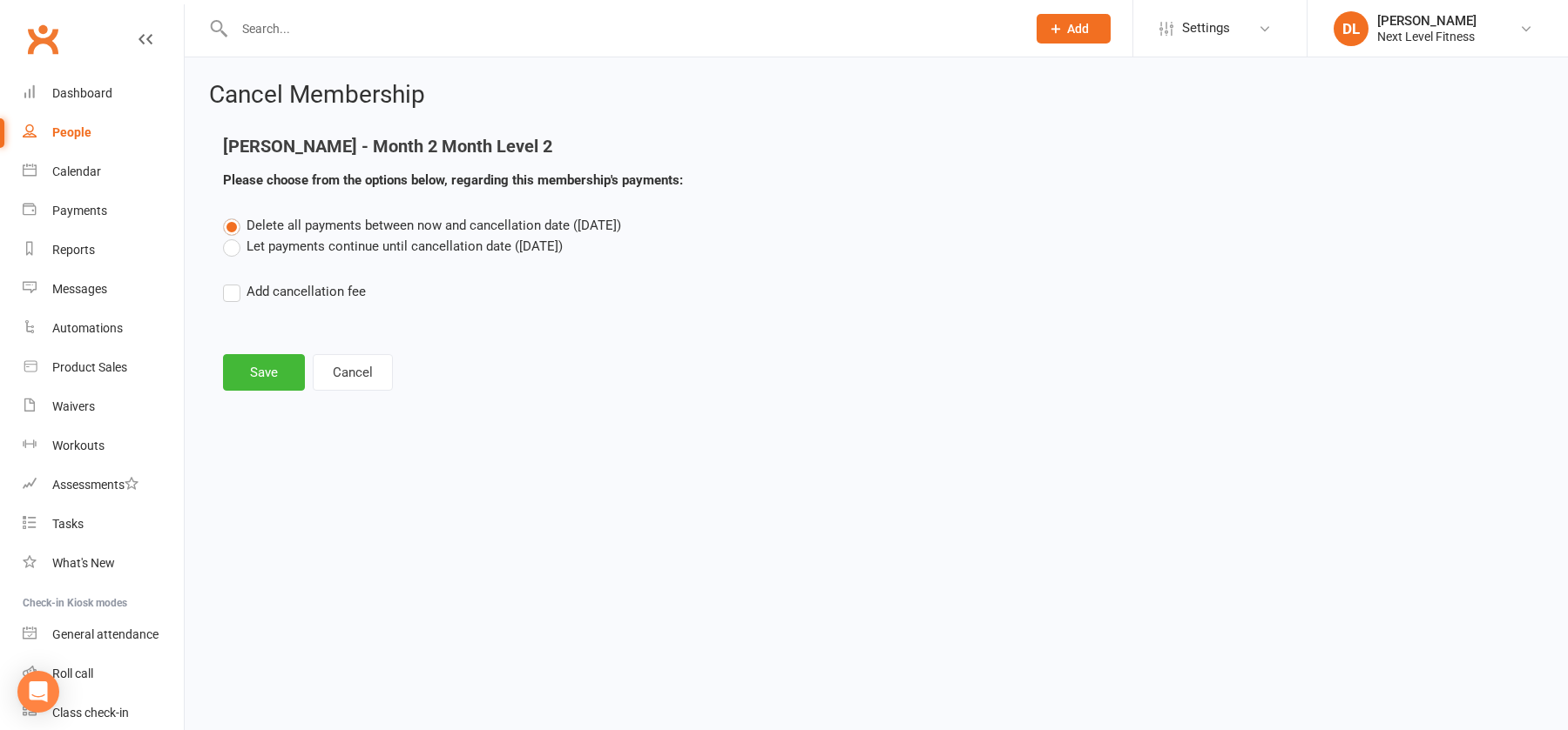
click at [233, 251] on label "Let payments continue until cancellation date ([DATE])" at bounding box center [392, 246] width 340 height 21
click at [233, 236] on input "Let payments continue until cancellation date ([DATE])" at bounding box center [228, 236] width 12 height 0
click at [268, 373] on button "Save" at bounding box center [264, 373] width 82 height 37
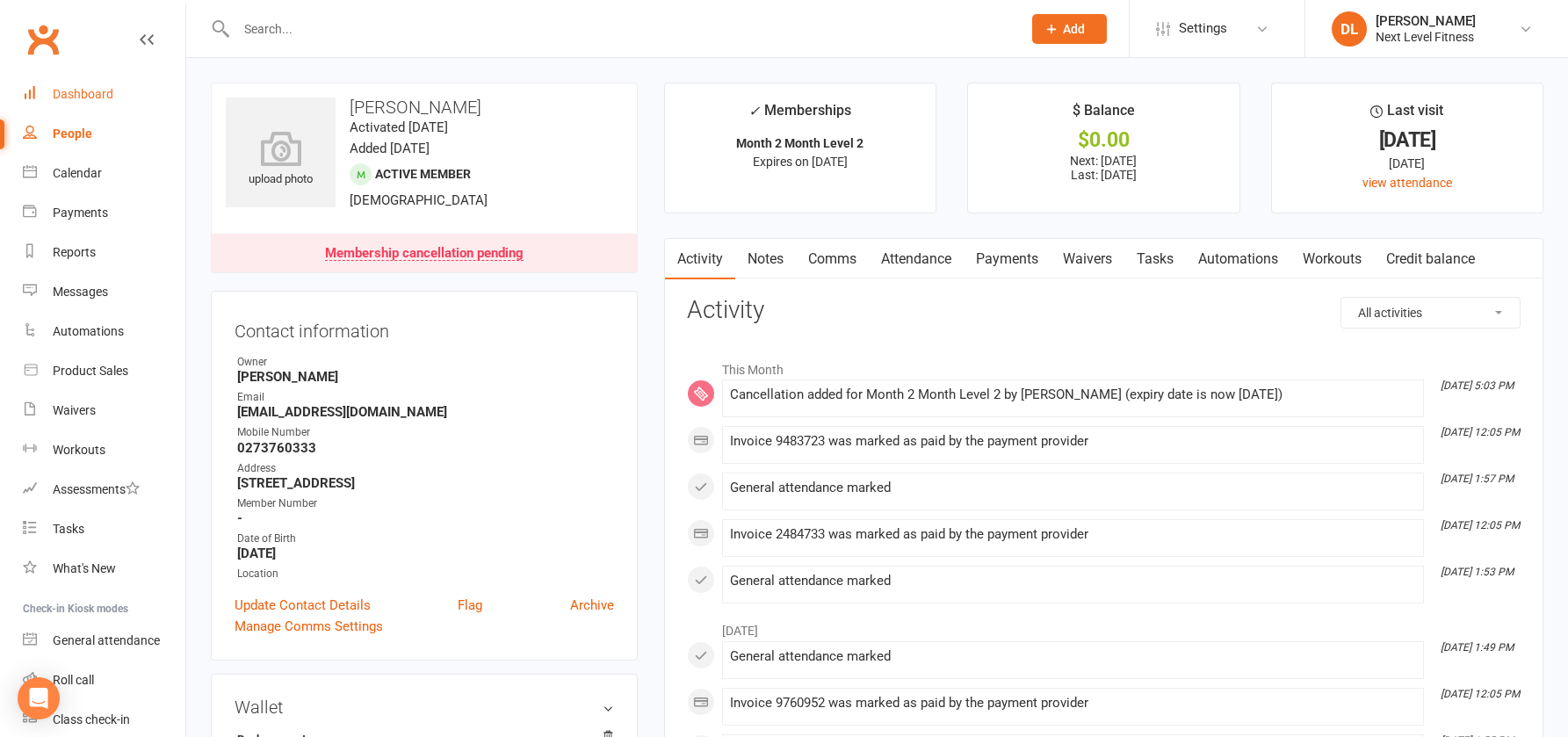
click at [80, 99] on div "Dashboard" at bounding box center [82, 94] width 60 height 14
